Goal: Check status

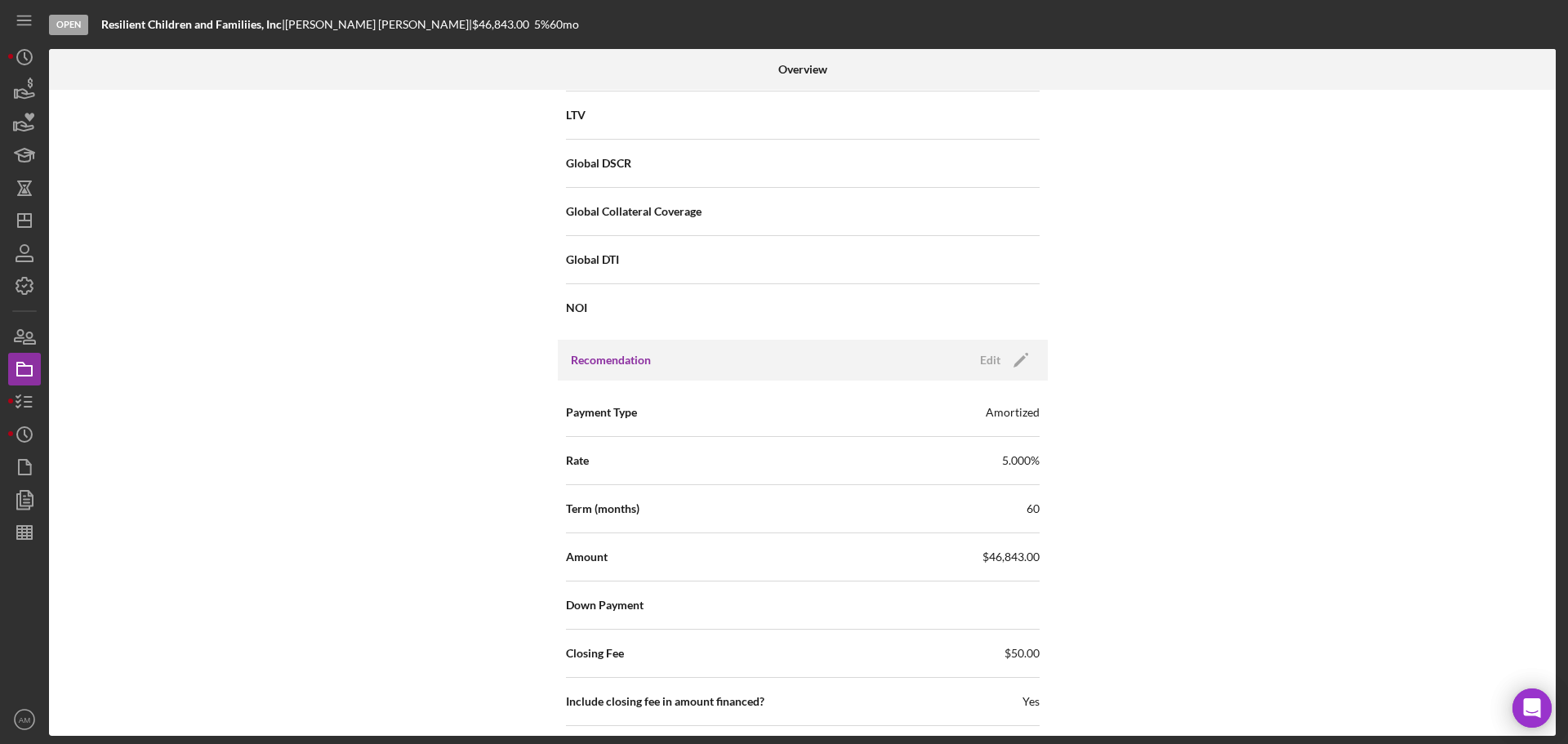
scroll to position [1225, 0]
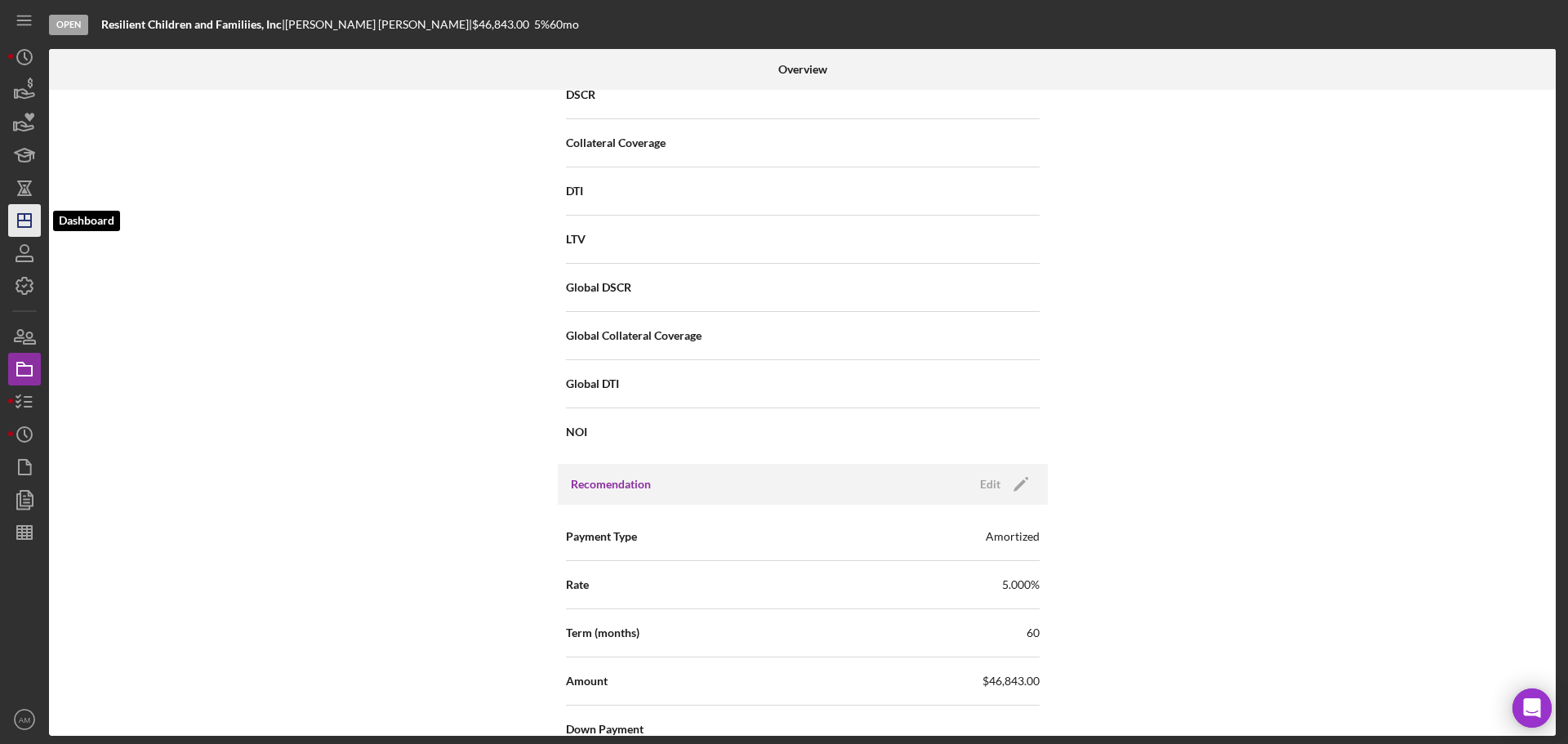
click at [32, 223] on icon "Icon/Dashboard" at bounding box center [24, 221] width 40 height 40
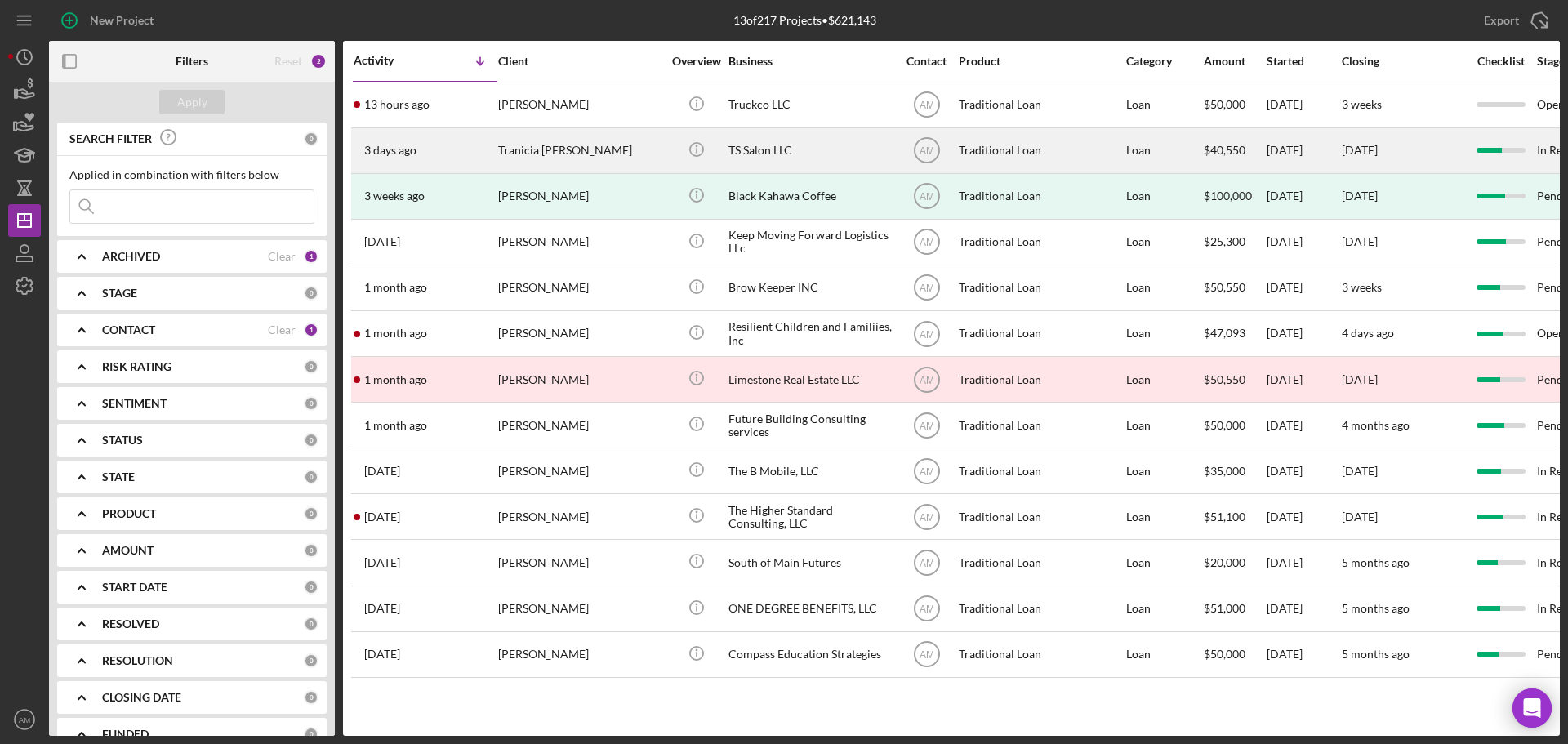
click at [750, 146] on div "TS Salon LLC" at bounding box center [810, 150] width 163 height 43
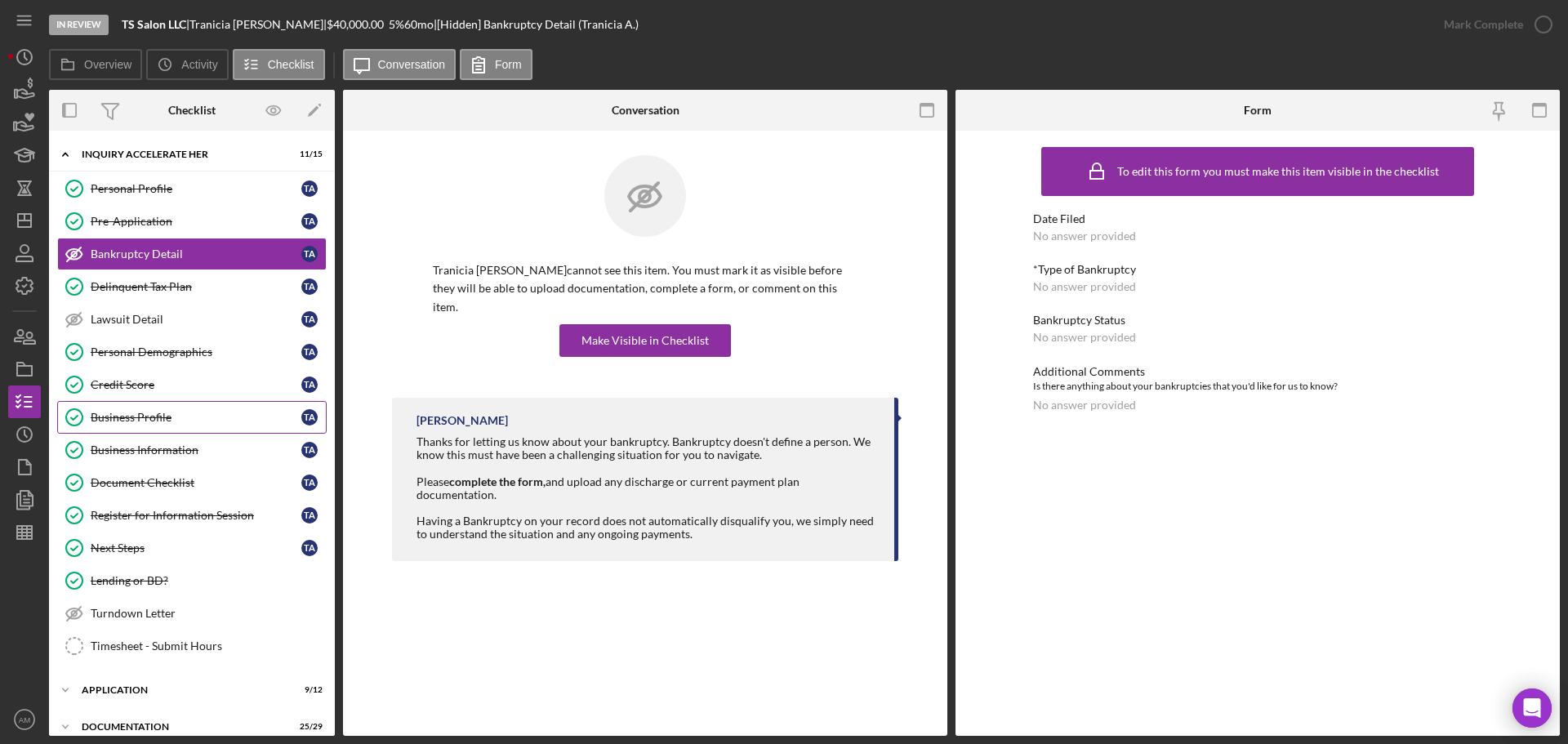
click at [150, 415] on div "Business Profile" at bounding box center [196, 417] width 211 height 13
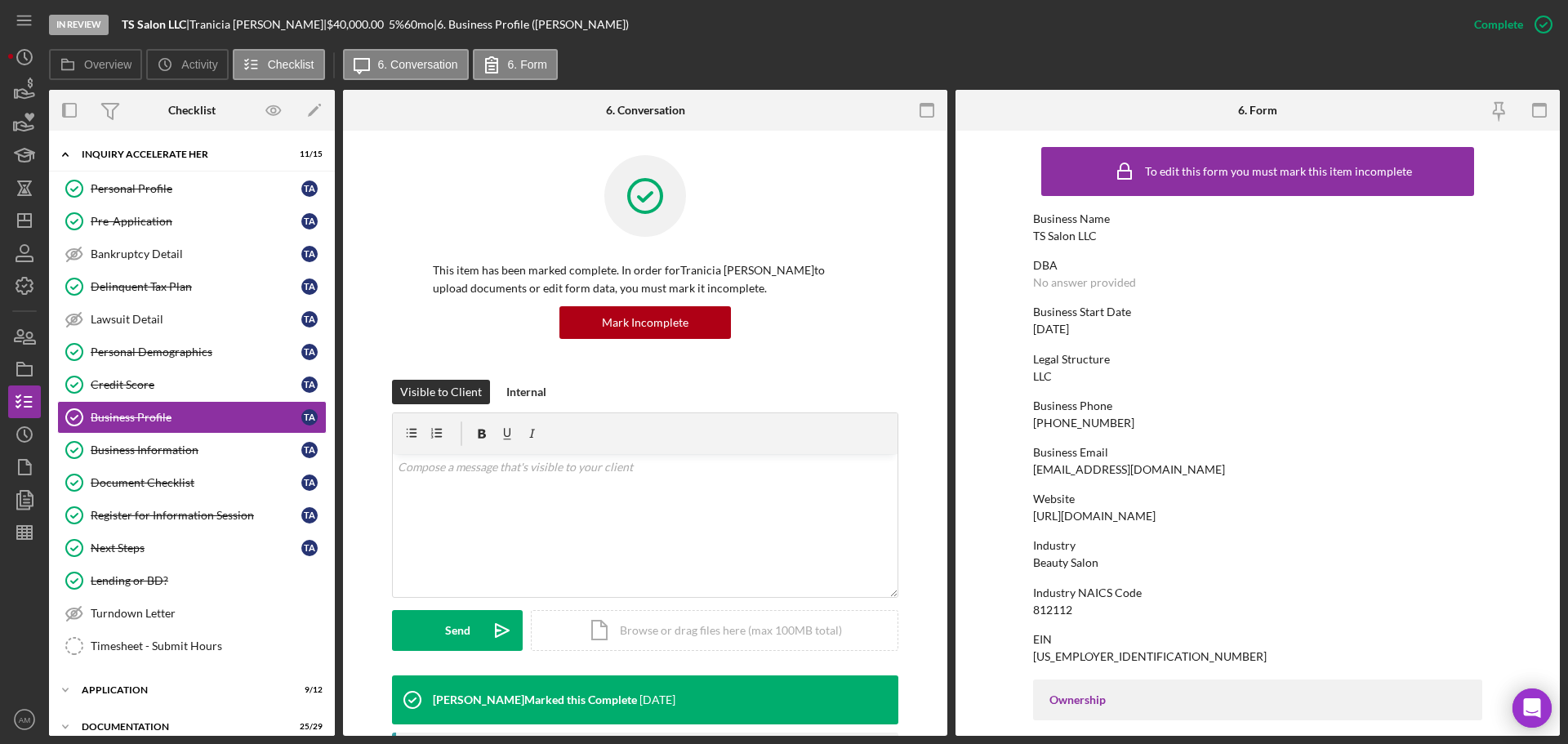
click at [1384, 359] on div "Legal Structure" at bounding box center [1258, 359] width 449 height 13
